Goal: Navigation & Orientation: Find specific page/section

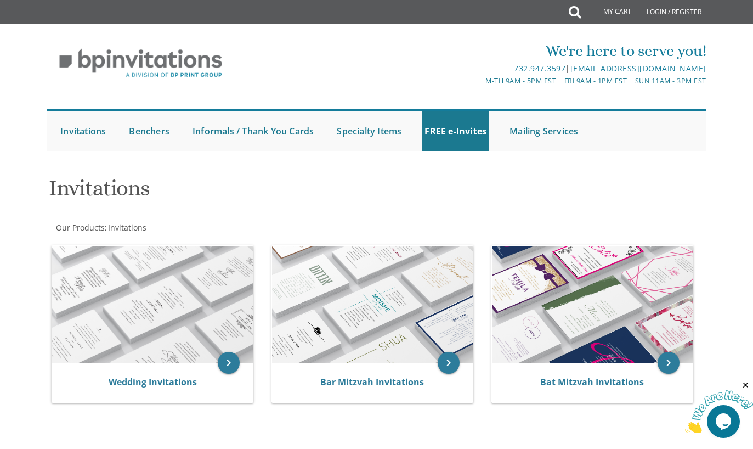
click at [189, 21] on div "Submit My Cart Total: View Cart Item(s) Login / Register" at bounding box center [377, 12] width 662 height 24
